Goal: Information Seeking & Learning: Compare options

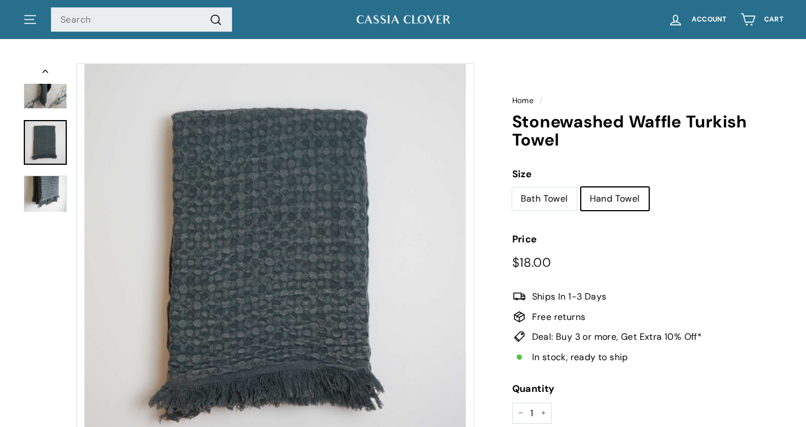
scroll to position [46, 0]
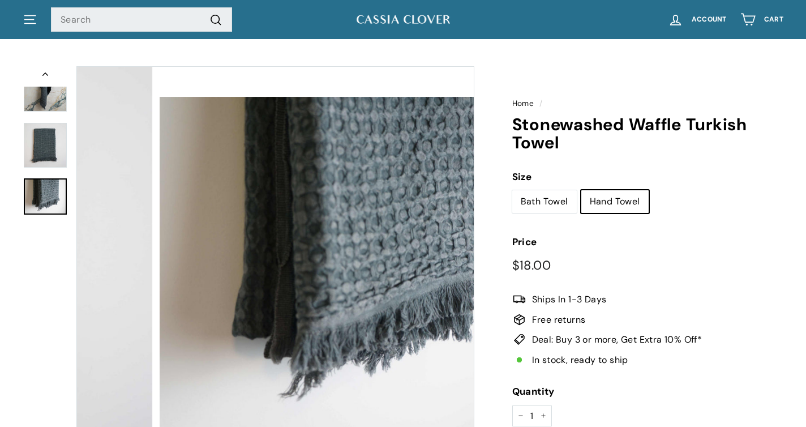
click at [48, 191] on img at bounding box center [45, 196] width 43 height 37
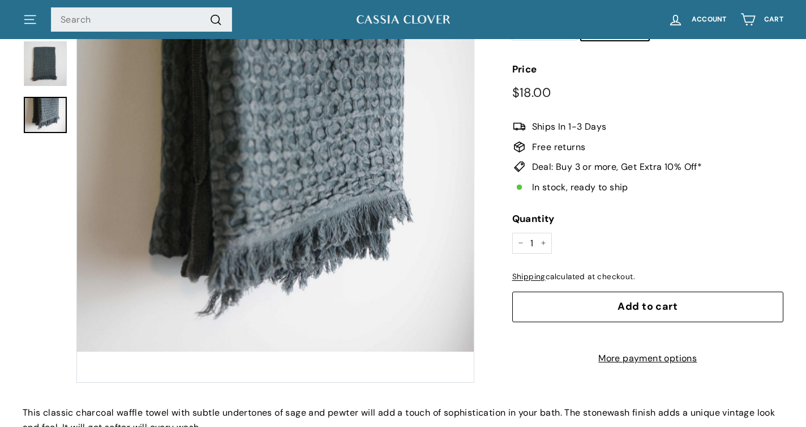
scroll to position [0, 0]
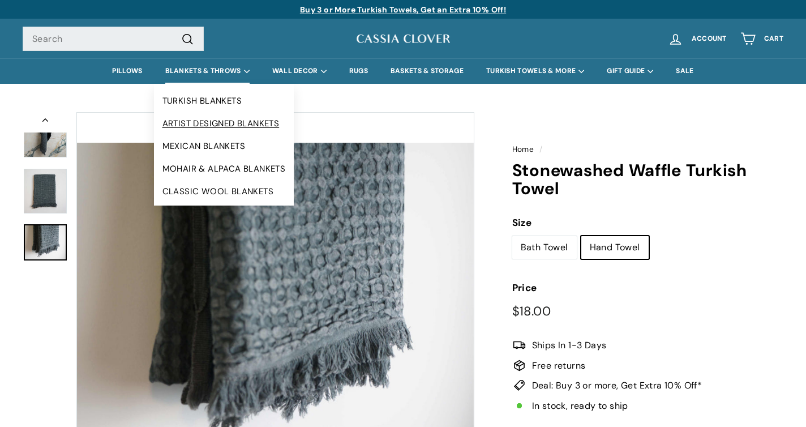
click at [216, 122] on link "ARTIST DESIGNED BLANKETS" at bounding box center [224, 123] width 140 height 23
click at [218, 145] on link "MEXICAN BLANKETS" at bounding box center [224, 146] width 140 height 23
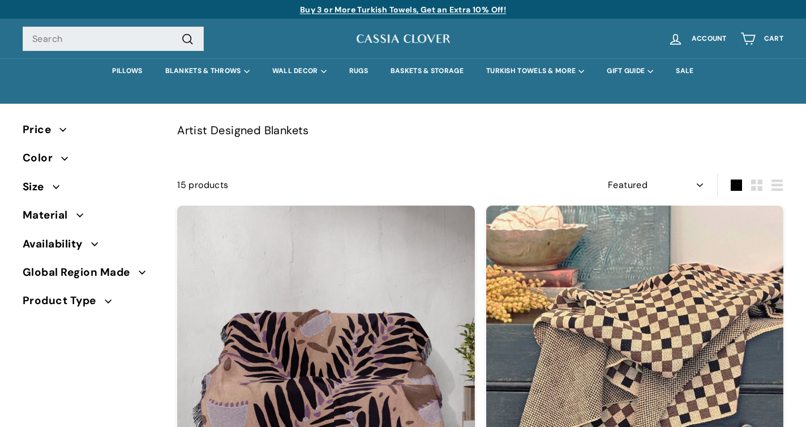
select select "manual"
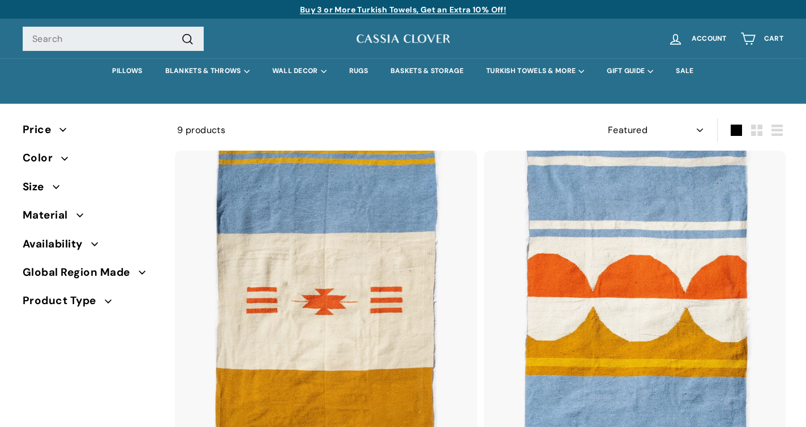
select select "manual"
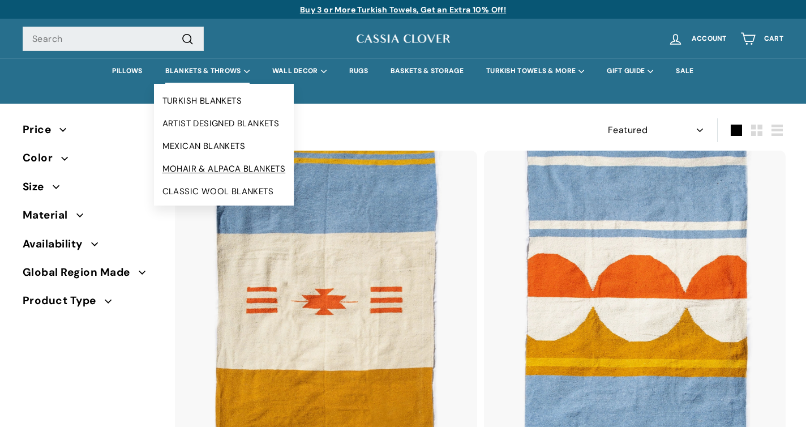
click at [218, 168] on link "MOHAIR & ALPACA BLANKETS" at bounding box center [224, 168] width 140 height 23
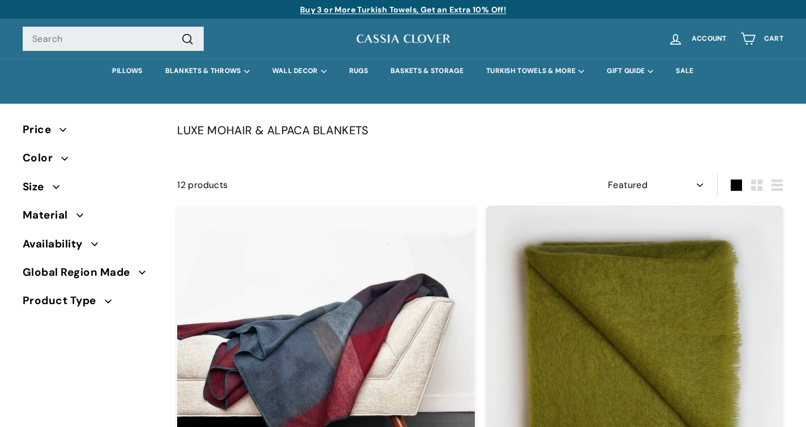
select select "manual"
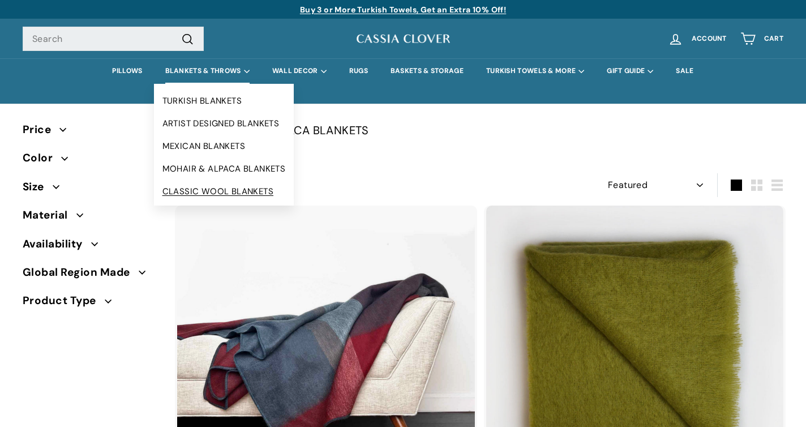
click at [205, 187] on link "CLASSIC WOOL BLANKETS" at bounding box center [224, 191] width 140 height 23
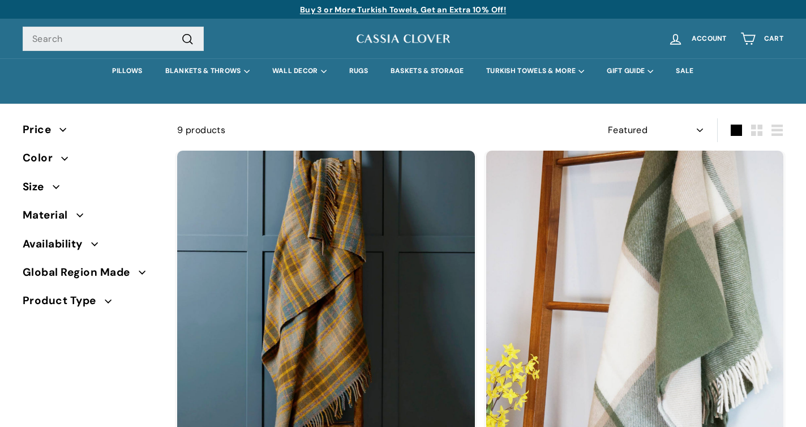
select select "manual"
